Goal: Task Accomplishment & Management: Manage account settings

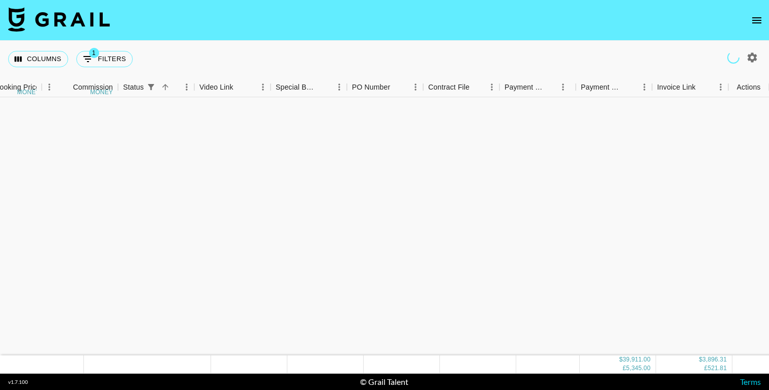
scroll to position [584, 614]
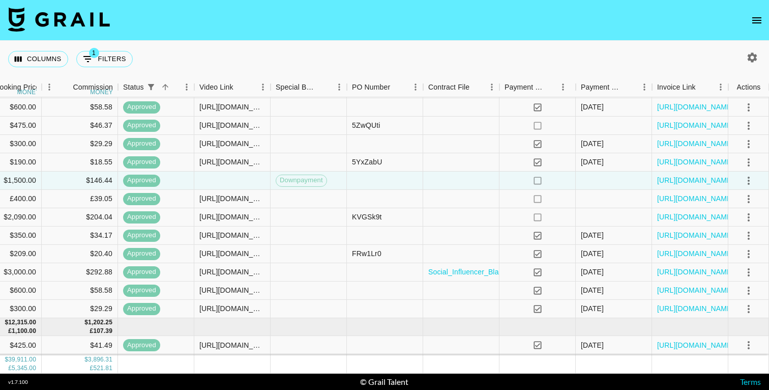
click at [434, 16] on nav at bounding box center [384, 20] width 769 height 41
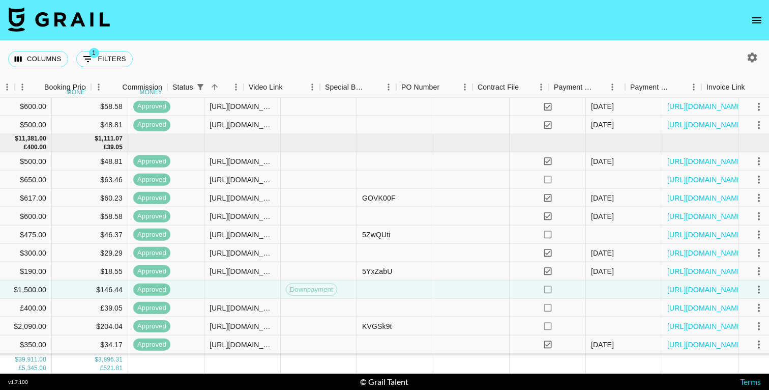
scroll to position [475, 614]
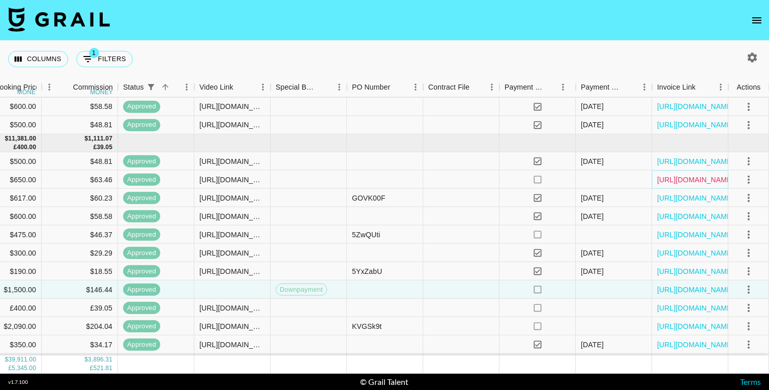
click at [688, 177] on link "https://in.xero.com/cDnVgcV6zAeepbZKWOyjwpyJGLn8rCLVYLaIObH7" at bounding box center [695, 179] width 77 height 10
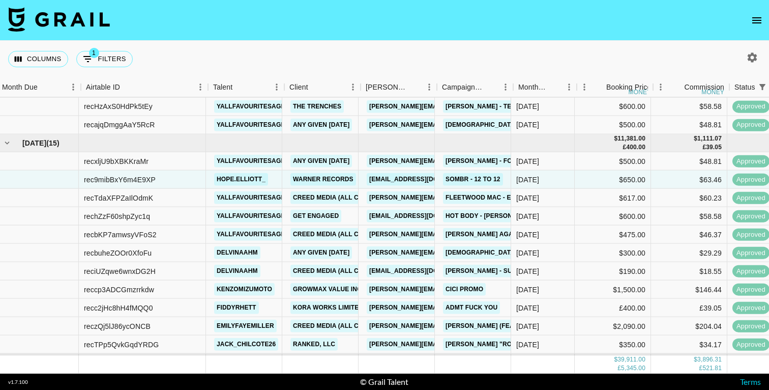
scroll to position [475, 0]
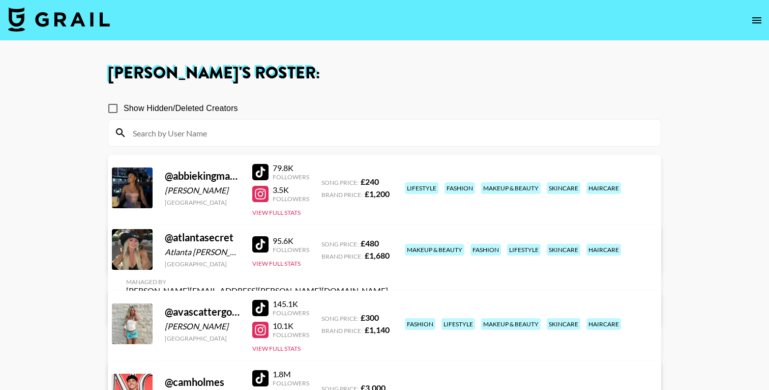
click at [47, 12] on img at bounding box center [59, 19] width 102 height 24
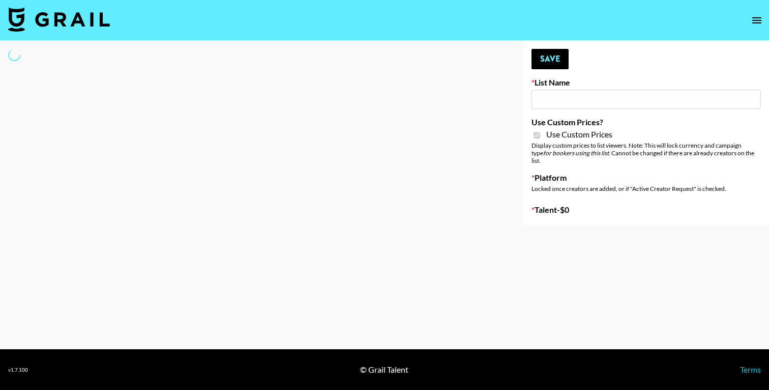
type input "Nippies"
checkbox input "true"
select select "Brand"
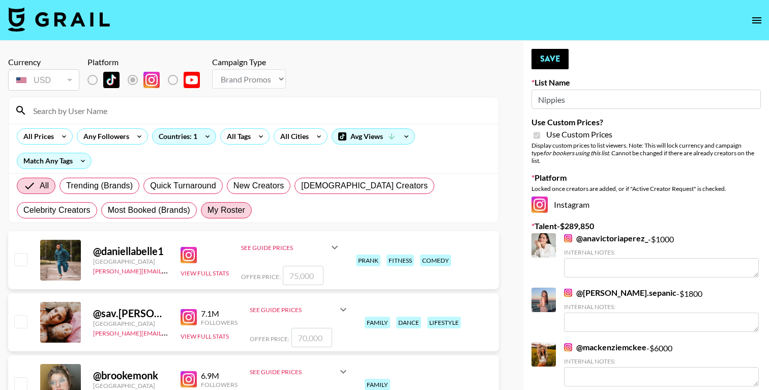
click at [207, 215] on span "My Roster" at bounding box center [226, 210] width 38 height 12
click at [207, 210] on input "My Roster" at bounding box center [207, 210] width 0 height 0
radio input "true"
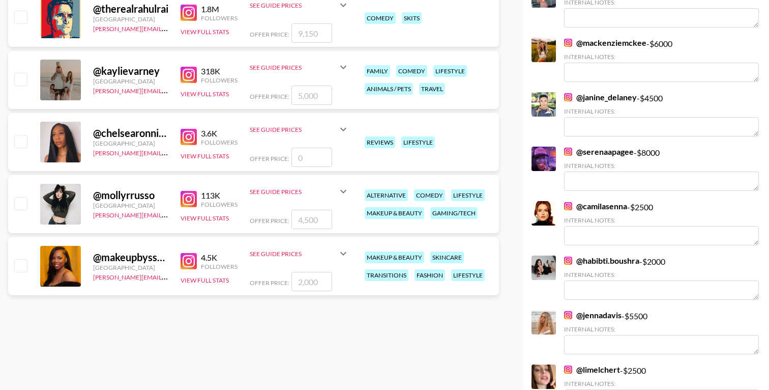
scroll to position [320, 0]
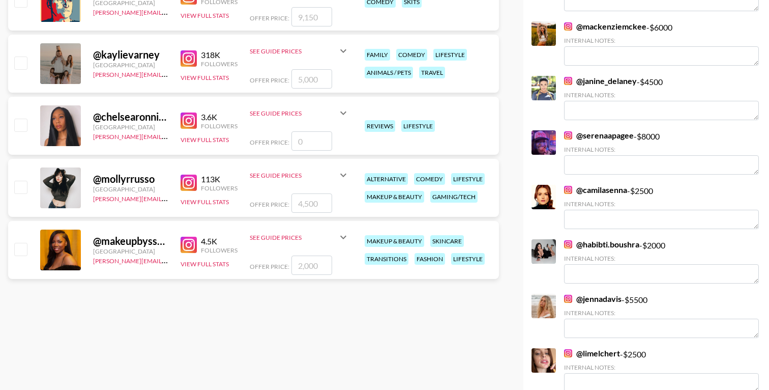
click at [17, 186] on input "checkbox" at bounding box center [20, 187] width 12 height 12
checkbox input "true"
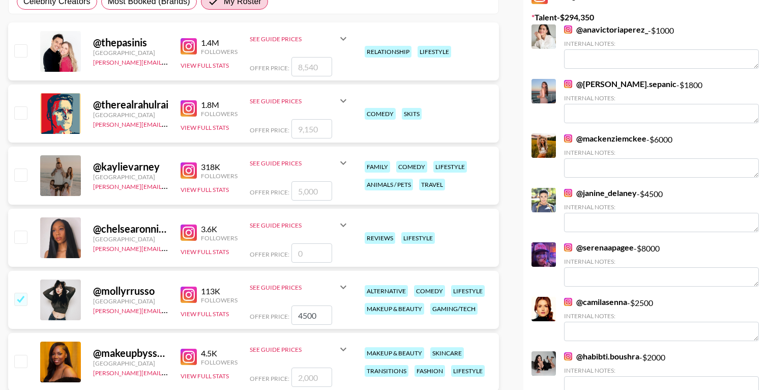
scroll to position [198, 0]
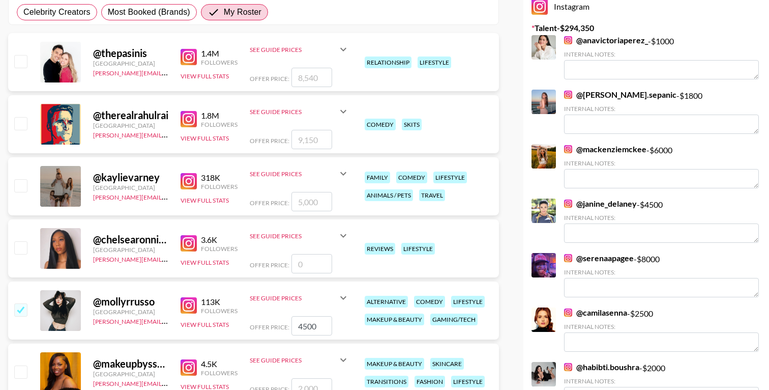
drag, startPoint x: 307, startPoint y: 324, endPoint x: 290, endPoint y: 324, distance: 16.3
click at [291, 324] on input "4500" at bounding box center [311, 325] width 41 height 19
type input "5500"
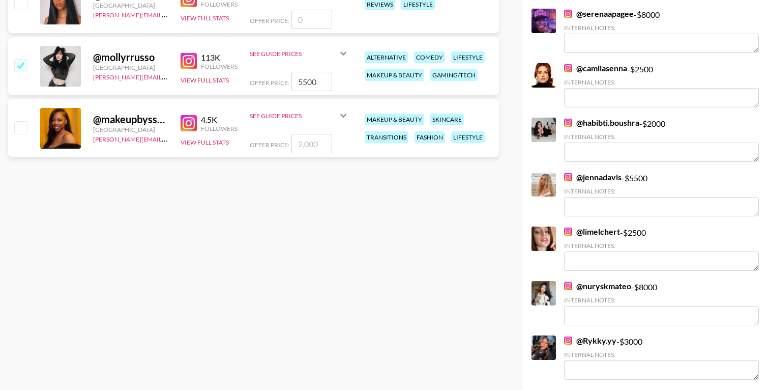
scroll to position [0, 0]
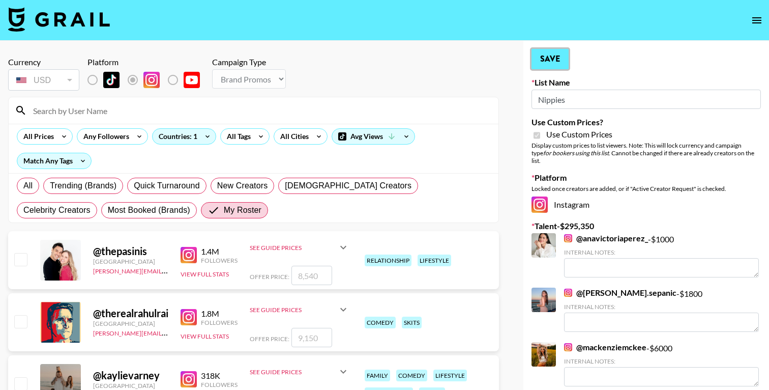
click at [547, 57] on button "Save" at bounding box center [549, 59] width 37 height 20
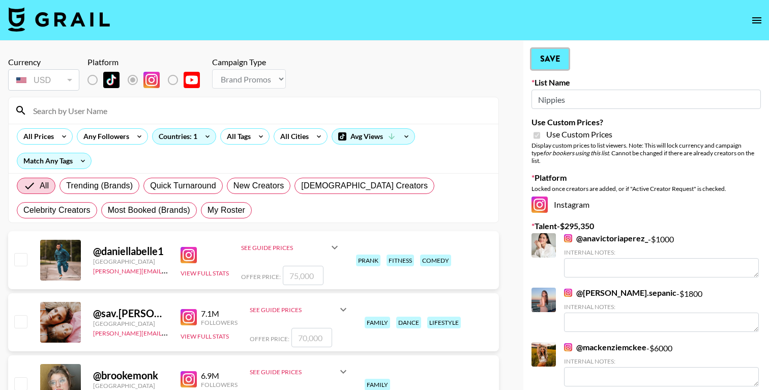
radio input "true"
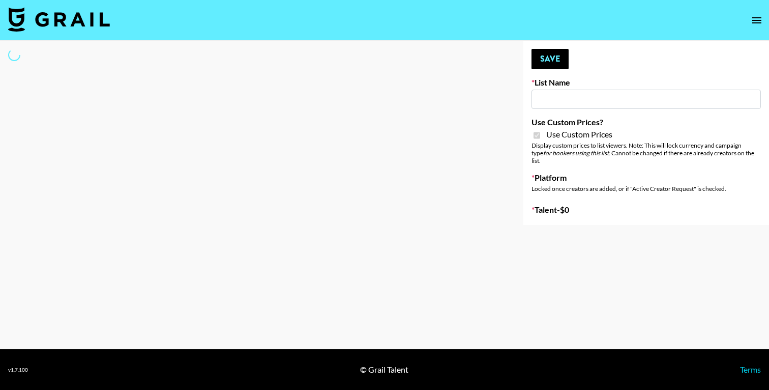
type input "Jinx Fall Campaign"
checkbox input "true"
select select "Brand"
